Goal: Information Seeking & Learning: Understand process/instructions

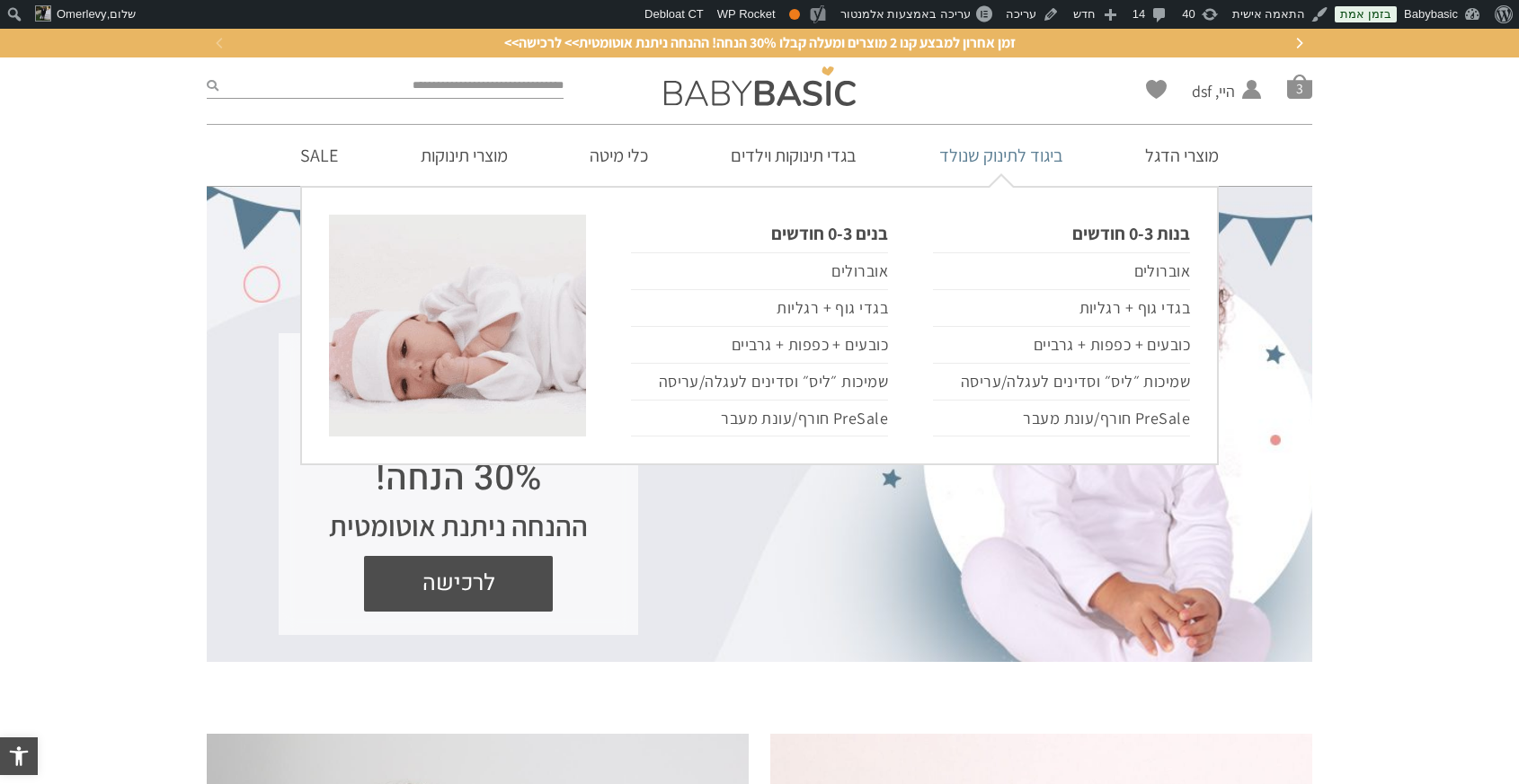
click at [1022, 154] on link "ביגוד לתינוק שנולד" at bounding box center [1001, 156] width 178 height 61
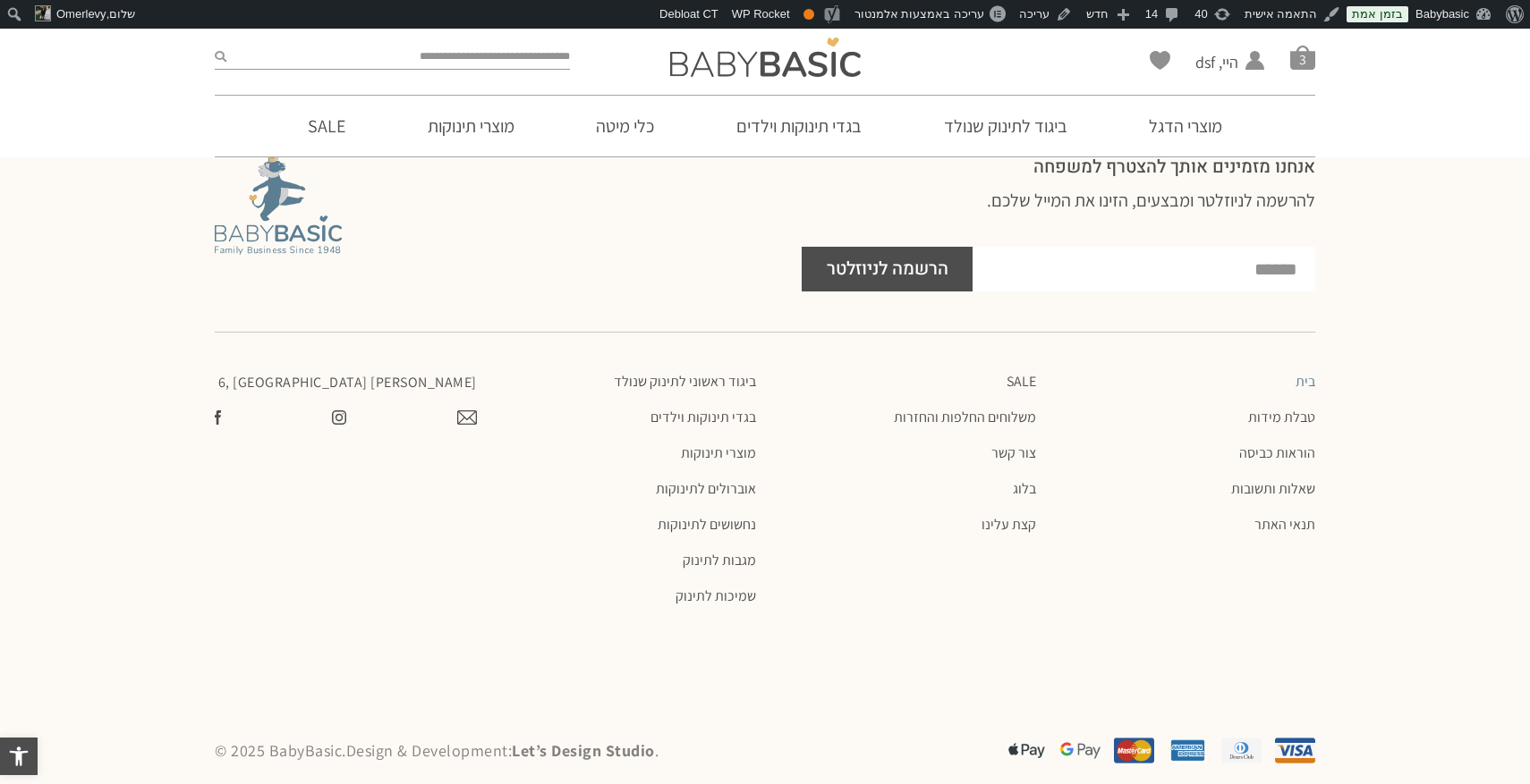
scroll to position [4048, 0]
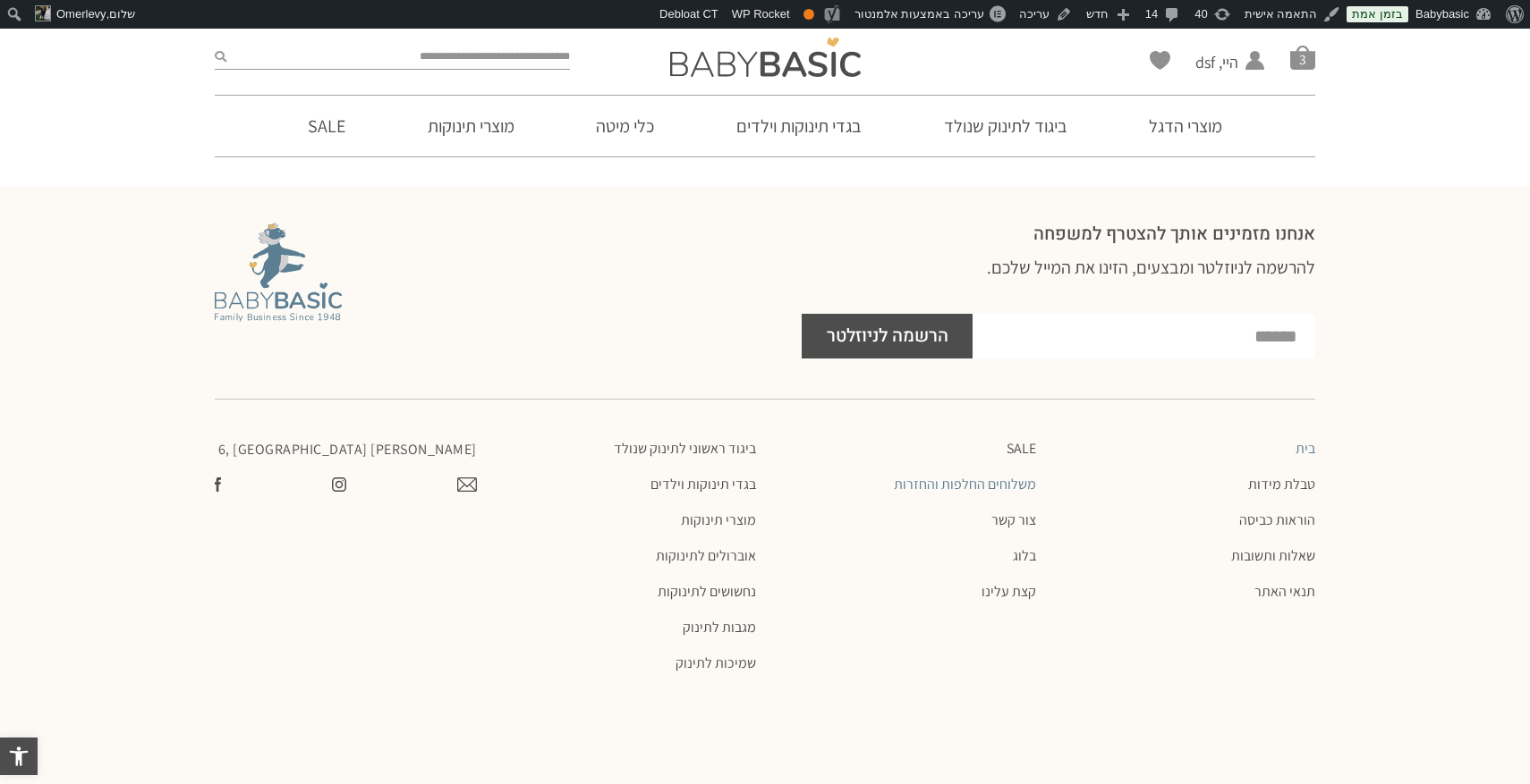
click at [924, 475] on link "משלוחים החלפות והחזרות" at bounding box center [904, 484] width 262 height 18
